Goal: Navigation & Orientation: Find specific page/section

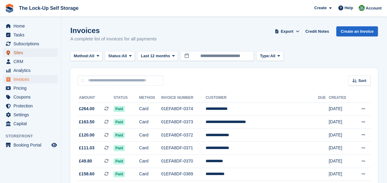
click at [33, 54] on span "Sites" at bounding box center [31, 52] width 37 height 9
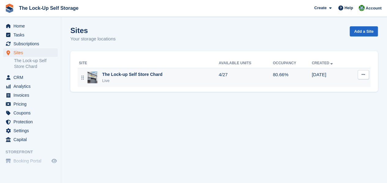
click at [362, 74] on icon at bounding box center [362, 74] width 3 height 4
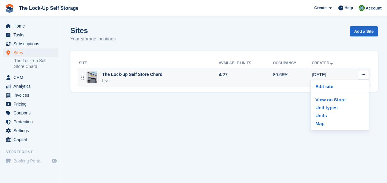
click at [164, 78] on div "The Lock-up Self Store Chard Live" at bounding box center [149, 77] width 140 height 13
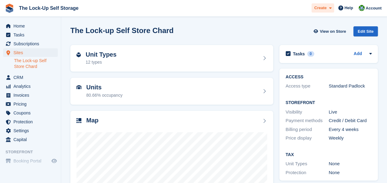
click at [330, 9] on icon at bounding box center [330, 8] width 2 height 4
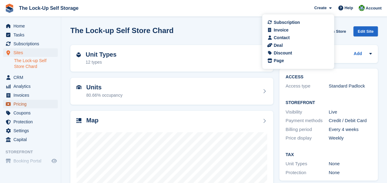
click at [37, 104] on span "Pricing" at bounding box center [31, 104] width 37 height 9
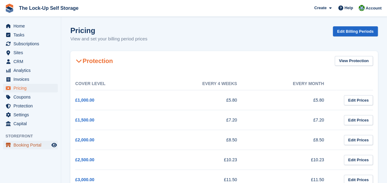
click at [42, 145] on span "Booking Portal" at bounding box center [31, 145] width 37 height 9
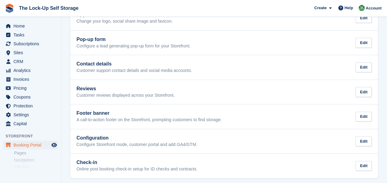
scroll to position [123, 0]
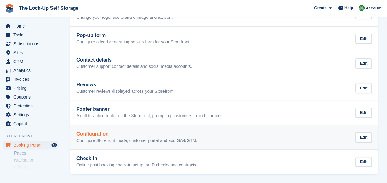
click at [345, 146] on link "Configuration Configure Storefront mode, customer portal and add GA4/GTM. Edit" at bounding box center [223, 137] width 307 height 24
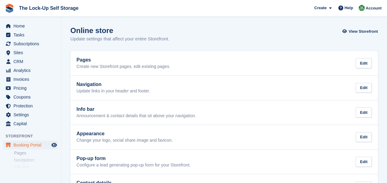
scroll to position [123, 0]
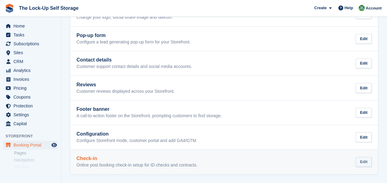
click at [367, 163] on div "Edit" at bounding box center [363, 162] width 16 height 10
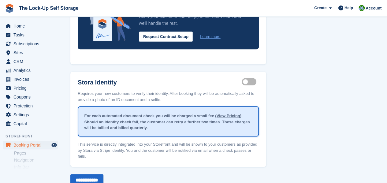
scroll to position [139, 0]
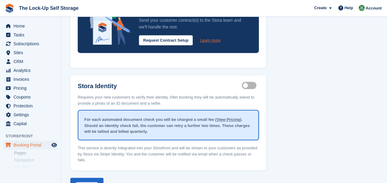
click at [210, 39] on link "Learn more" at bounding box center [210, 40] width 20 height 6
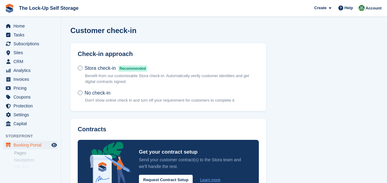
scroll to position [139, 0]
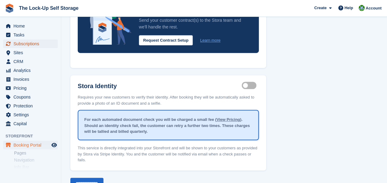
click at [31, 43] on span "Subscriptions" at bounding box center [31, 43] width 37 height 9
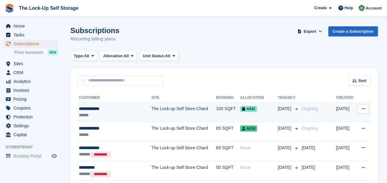
click at [364, 108] on icon at bounding box center [362, 109] width 3 height 4
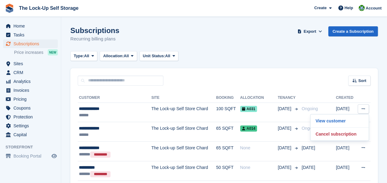
click at [51, 156] on span "Preview store" at bounding box center [53, 155] width 7 height 7
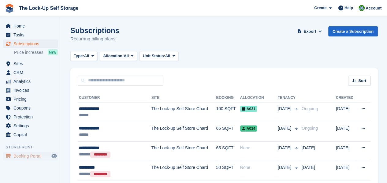
click at [36, 158] on span "Booking Portal" at bounding box center [31, 156] width 37 height 9
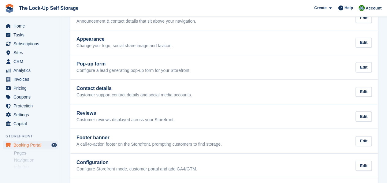
scroll to position [123, 0]
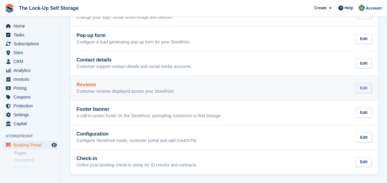
click at [368, 89] on div "Edit" at bounding box center [363, 88] width 16 height 10
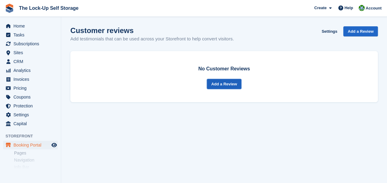
click at [231, 86] on span "Add a Review" at bounding box center [224, 84] width 26 height 6
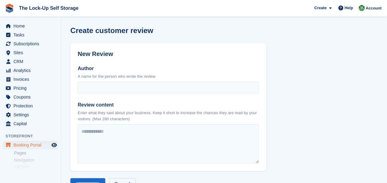
click at [130, 181] on link "Cancel" at bounding box center [122, 184] width 26 height 12
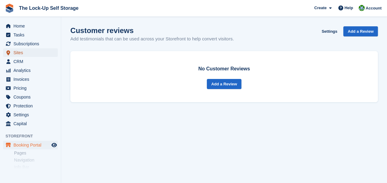
click at [29, 53] on span "Sites" at bounding box center [31, 52] width 37 height 9
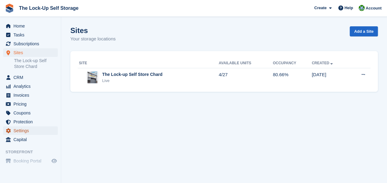
click at [23, 130] on span "Settings" at bounding box center [31, 130] width 37 height 9
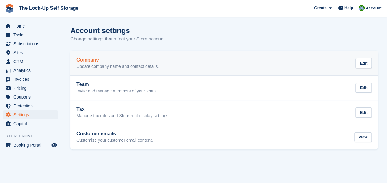
click at [121, 57] on h2 "Company" at bounding box center [117, 60] width 82 height 6
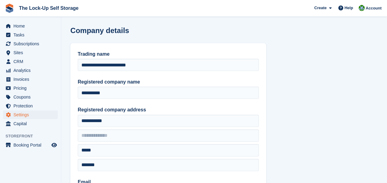
type input "**********"
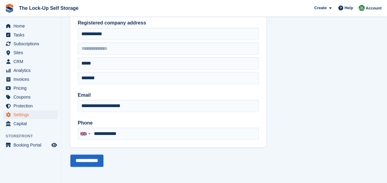
scroll to position [14, 0]
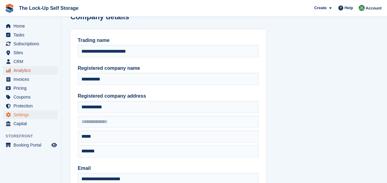
click at [29, 69] on span "Analytics" at bounding box center [31, 70] width 37 height 9
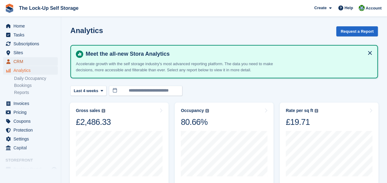
click at [21, 61] on span "CRM" at bounding box center [31, 61] width 37 height 9
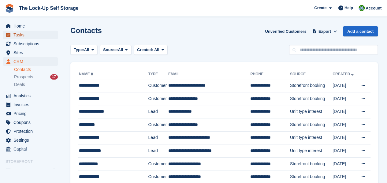
click at [22, 36] on span "Tasks" at bounding box center [31, 35] width 37 height 9
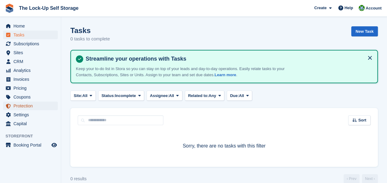
click at [28, 106] on span "Protection" at bounding box center [31, 105] width 37 height 9
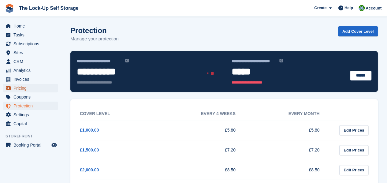
click at [21, 88] on span "Pricing" at bounding box center [31, 88] width 37 height 9
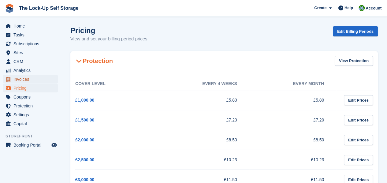
click at [22, 78] on span "Invoices" at bounding box center [31, 79] width 37 height 9
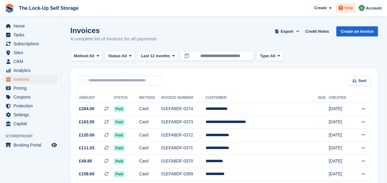
click at [343, 9] on icon at bounding box center [340, 8] width 5 height 5
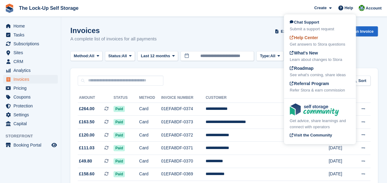
click at [323, 39] on div "Help Center Get answers to Stora questions" at bounding box center [319, 41] width 60 height 13
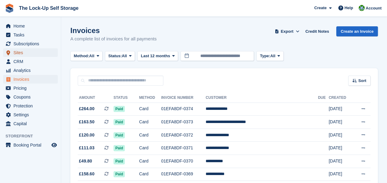
click at [26, 54] on span "Sites" at bounding box center [31, 52] width 37 height 9
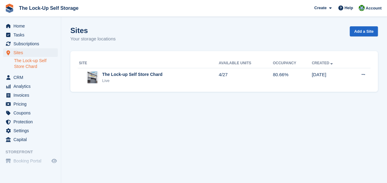
click at [32, 63] on link "The Lock-up Self Store Chard" at bounding box center [36, 64] width 44 height 12
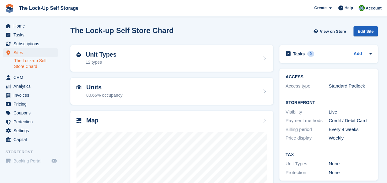
click at [370, 31] on div "Edit Site" at bounding box center [365, 31] width 24 height 10
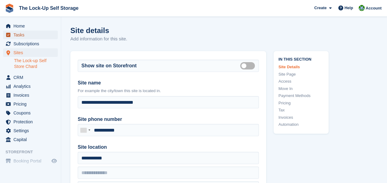
click at [33, 35] on span "Tasks" at bounding box center [31, 35] width 37 height 9
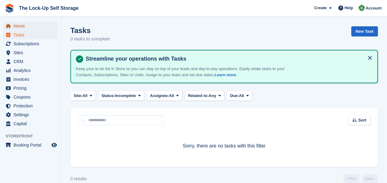
click at [28, 25] on span "Home" at bounding box center [31, 26] width 37 height 9
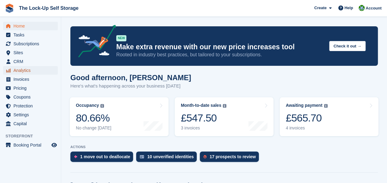
click at [30, 70] on span "Analytics" at bounding box center [31, 70] width 37 height 9
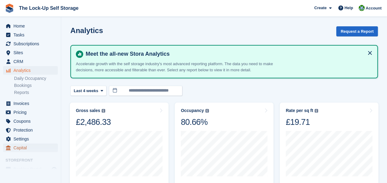
click at [35, 146] on span "Capital" at bounding box center [31, 147] width 37 height 9
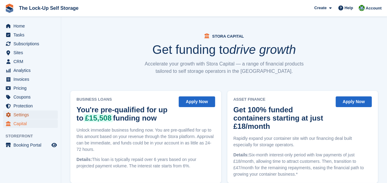
click at [34, 113] on span "Settings" at bounding box center [31, 114] width 37 height 9
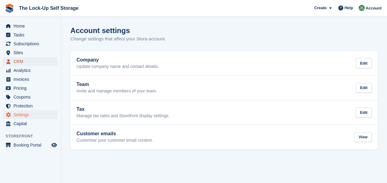
click at [33, 59] on span "CRM" at bounding box center [31, 61] width 37 height 9
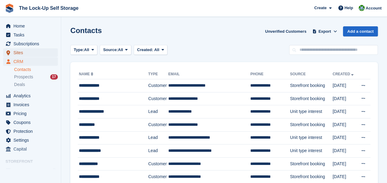
click at [36, 52] on span "Sites" at bounding box center [31, 52] width 37 height 9
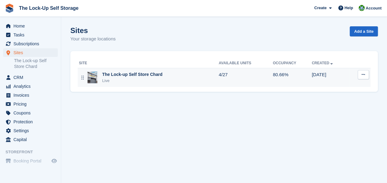
click at [138, 75] on div "The Lock-up Self Store Chard" at bounding box center [132, 74] width 60 height 6
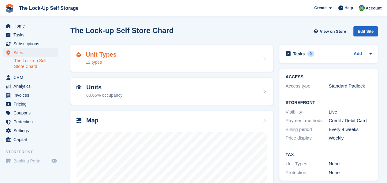
click at [262, 57] on icon at bounding box center [264, 58] width 6 height 5
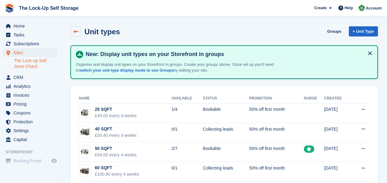
click at [74, 31] on icon at bounding box center [75, 31] width 5 height 5
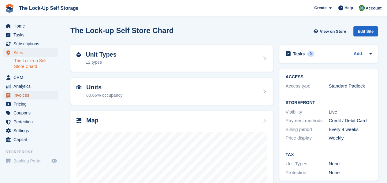
click at [36, 94] on span "Invoices" at bounding box center [31, 95] width 37 height 9
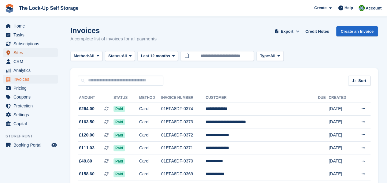
click at [29, 53] on span "Sites" at bounding box center [31, 52] width 37 height 9
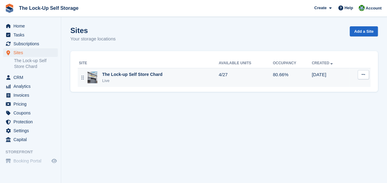
click at [362, 73] on icon at bounding box center [362, 74] width 3 height 4
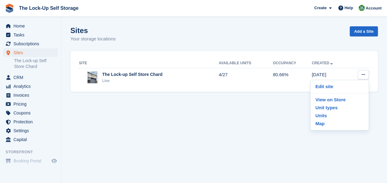
click at [299, 37] on div "Sites Your storage locations Add a Site" at bounding box center [223, 38] width 307 height 24
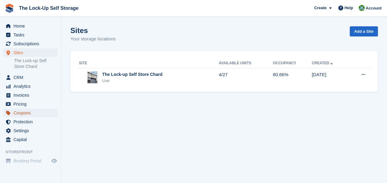
click at [35, 114] on span "Coupons" at bounding box center [31, 112] width 37 height 9
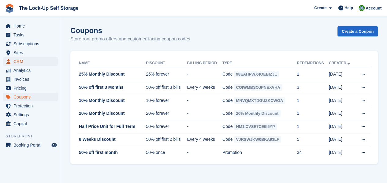
click at [38, 60] on span "CRM" at bounding box center [31, 61] width 37 height 9
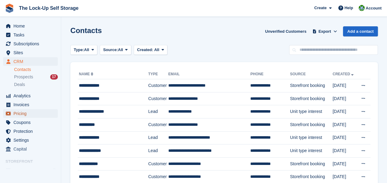
click at [21, 117] on span "Pricing" at bounding box center [31, 113] width 37 height 9
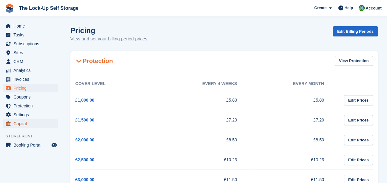
click at [26, 127] on span "Capital" at bounding box center [31, 123] width 37 height 9
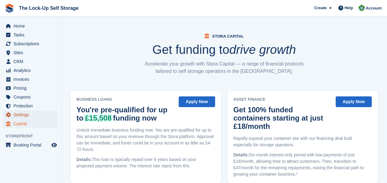
click at [27, 116] on span "Settings" at bounding box center [31, 114] width 37 height 9
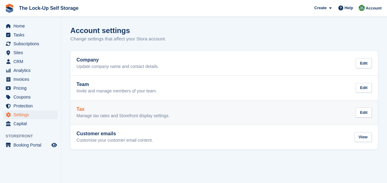
click at [281, 113] on div "Tax Manage tax rates and Storefront display settings. Edit" at bounding box center [223, 112] width 295 height 12
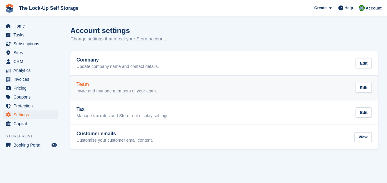
click at [130, 91] on p "Invite and manage members of your team." at bounding box center [116, 91] width 80 height 6
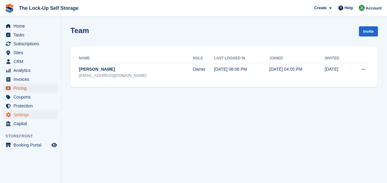
click at [24, 89] on span "Pricing" at bounding box center [31, 88] width 37 height 9
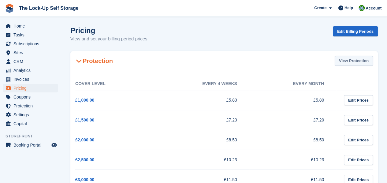
click at [341, 58] on link "View Protection" at bounding box center [353, 61] width 38 height 10
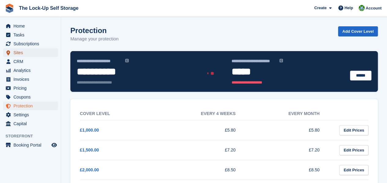
click at [28, 53] on span "Sites" at bounding box center [31, 52] width 37 height 9
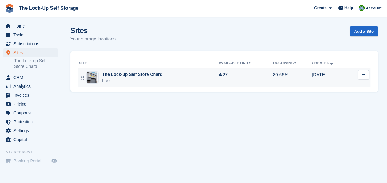
click at [361, 77] on button at bounding box center [362, 74] width 11 height 9
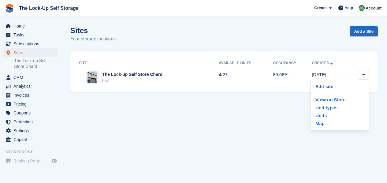
click at [128, 115] on section "Sites Your storage locations Add a Site Site Available Units Occupancy Created …" at bounding box center [223, 91] width 325 height 183
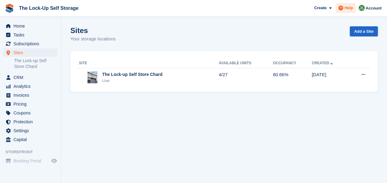
click at [350, 8] on span "Help" at bounding box center [348, 8] width 9 height 6
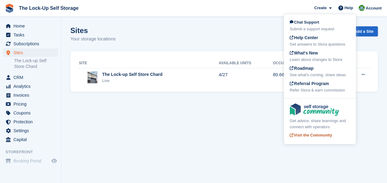
click at [310, 133] on span "Visit the Community" at bounding box center [310, 135] width 42 height 5
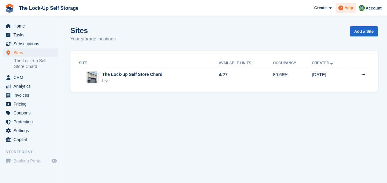
click at [349, 6] on span "Help" at bounding box center [348, 8] width 9 height 6
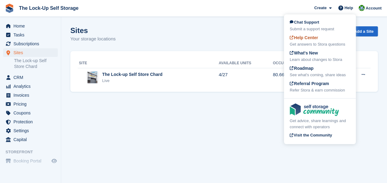
click at [310, 40] on span "Help Center" at bounding box center [303, 37] width 28 height 5
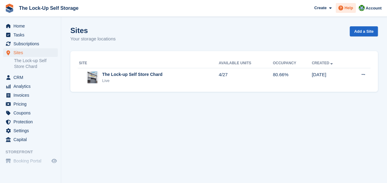
click at [346, 9] on span "Help" at bounding box center [348, 8] width 9 height 6
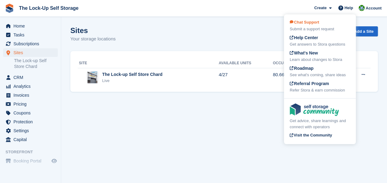
click at [329, 28] on div "Submit a support request" at bounding box center [319, 29] width 60 height 6
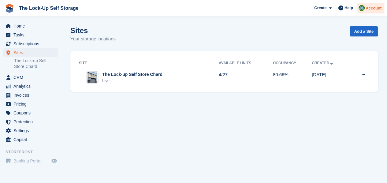
click at [370, 8] on span "Account" at bounding box center [373, 8] width 16 height 6
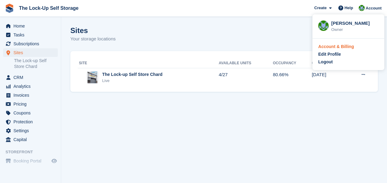
click at [340, 48] on div "Account & Billing" at bounding box center [336, 46] width 36 height 6
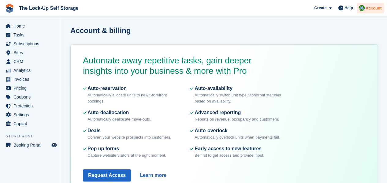
click at [371, 7] on span "Account" at bounding box center [373, 8] width 16 height 6
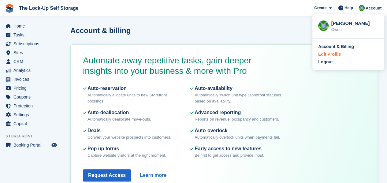
click at [337, 53] on div "Edit Profile" at bounding box center [329, 54] width 23 height 6
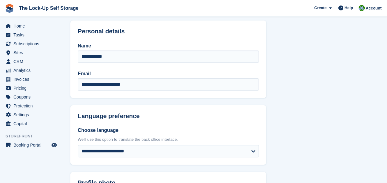
scroll to position [18, 0]
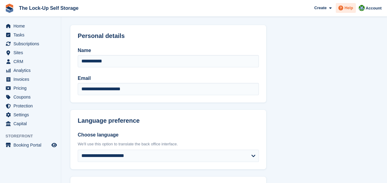
click at [348, 7] on span "Help" at bounding box center [348, 8] width 9 height 6
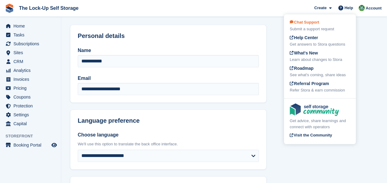
click at [304, 25] on div "Chat Support Submit a support request" at bounding box center [319, 25] width 60 height 13
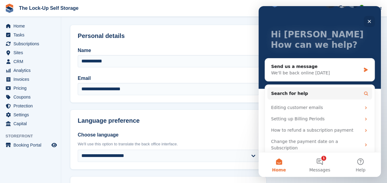
scroll to position [20, 0]
drag, startPoint x: 380, startPoint y: 109, endPoint x: 638, endPoint y: 138, distance: 260.2
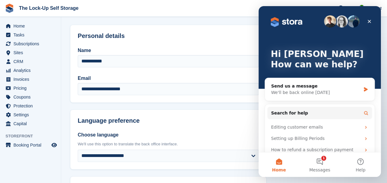
scroll to position [0, 0]
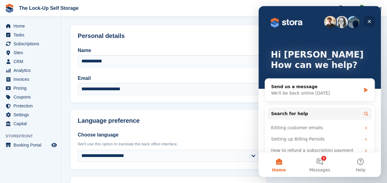
click at [368, 20] on icon "Close" at bounding box center [368, 21] width 5 height 5
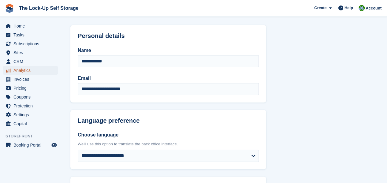
click at [24, 72] on span "Analytics" at bounding box center [31, 70] width 37 height 9
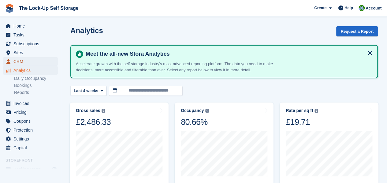
click at [24, 64] on span "CRM" at bounding box center [31, 61] width 37 height 9
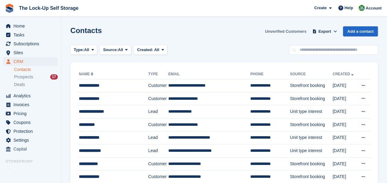
click at [301, 30] on link "Unverified Customers" at bounding box center [285, 31] width 46 height 10
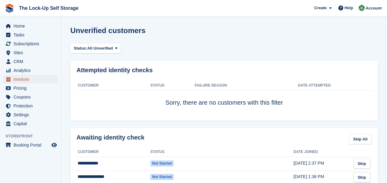
click at [31, 79] on span "Invoices" at bounding box center [31, 79] width 37 height 9
